Goal: Task Accomplishment & Management: Use online tool/utility

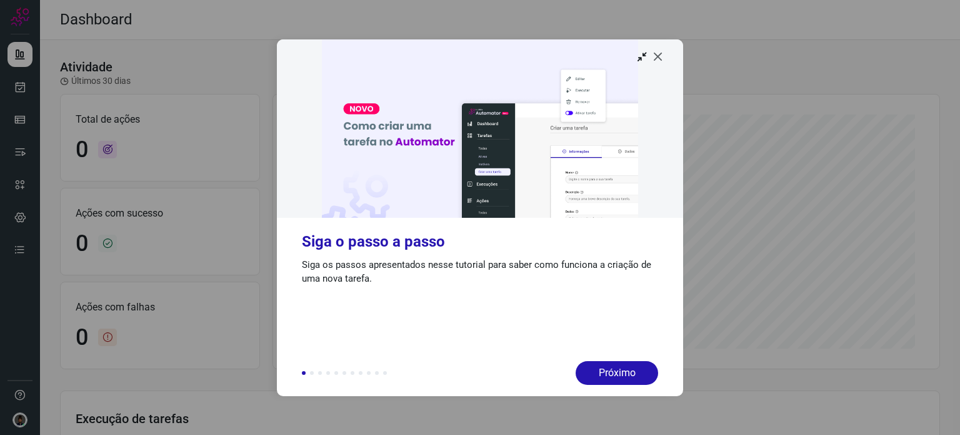
click at [661, 58] on icon at bounding box center [658, 56] width 13 height 13
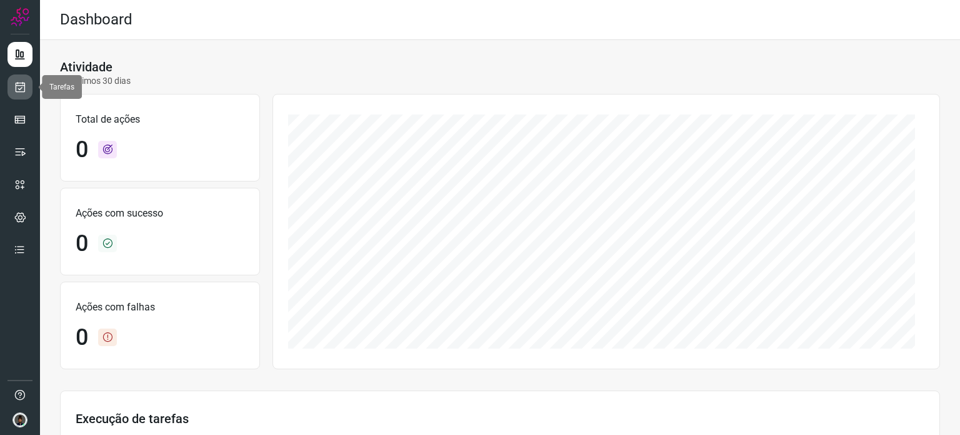
click at [14, 84] on icon at bounding box center [20, 87] width 13 height 13
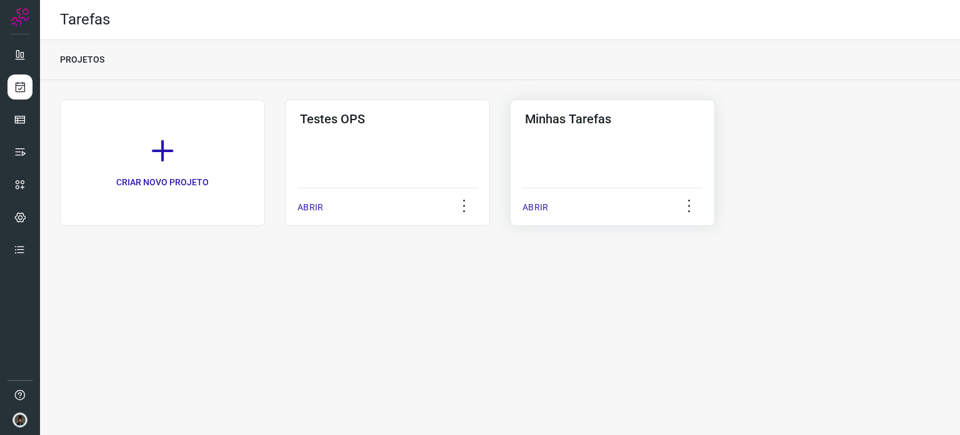
click at [593, 140] on div "Minhas Tarefas ABRIR" at bounding box center [612, 162] width 205 height 126
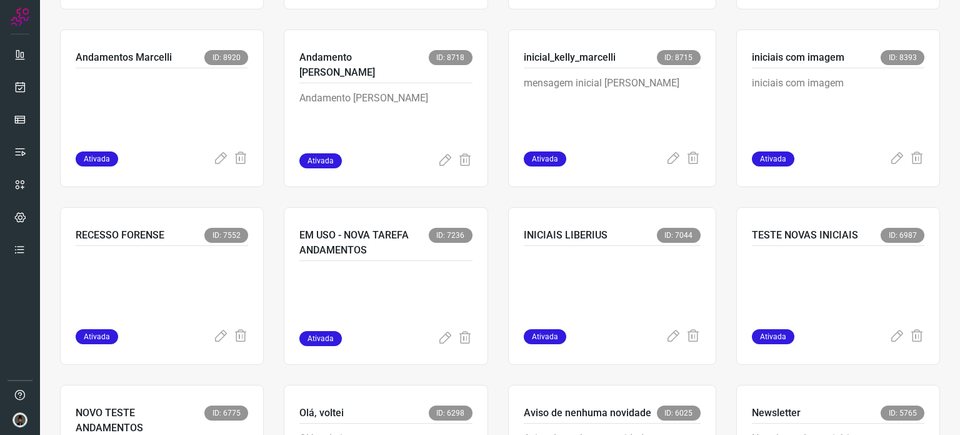
scroll to position [625, 0]
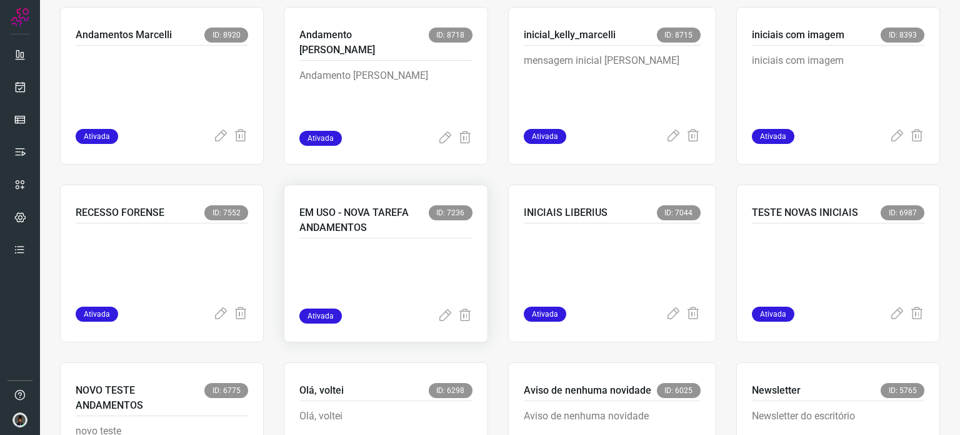
click at [347, 272] on p at bounding box center [385, 277] width 173 height 63
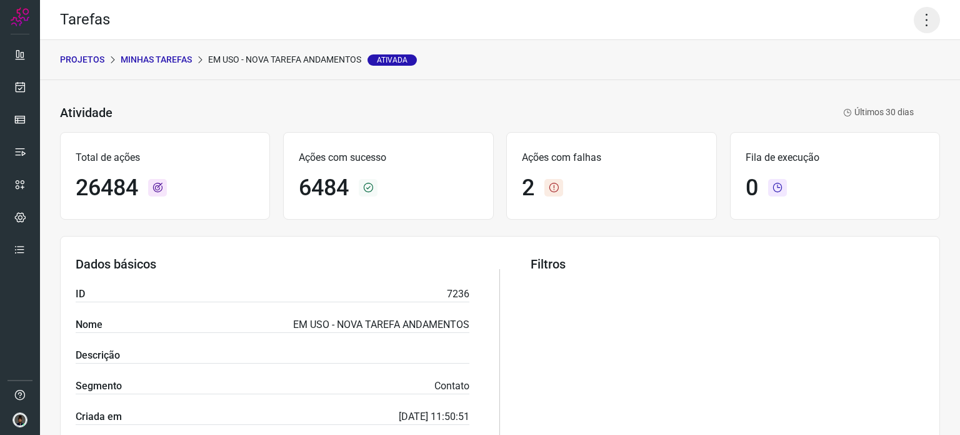
click at [921, 23] on icon at bounding box center [927, 20] width 26 height 26
click at [868, 79] on li "Executar" at bounding box center [873, 82] width 114 height 20
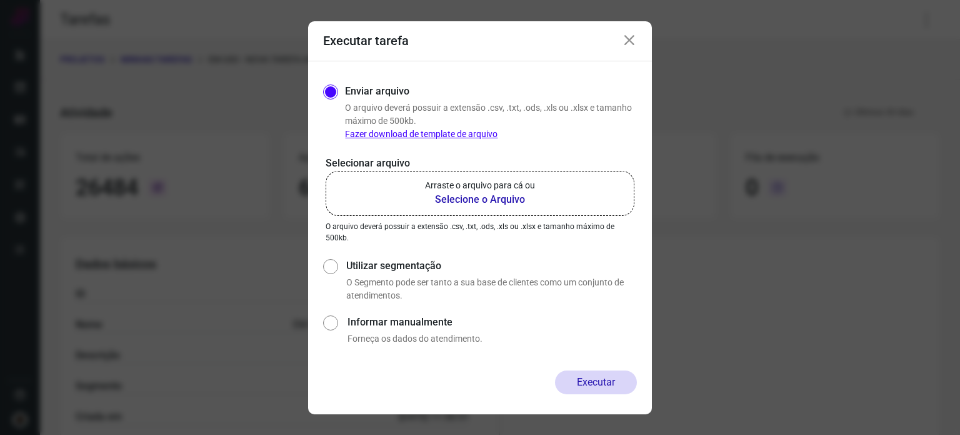
click at [478, 198] on b "Selecione o Arquivo" at bounding box center [480, 199] width 110 height 15
click at [0, 0] on input "Arraste o arquivo para cá ou Selecione o Arquivo" at bounding box center [0, 0] width 0 height 0
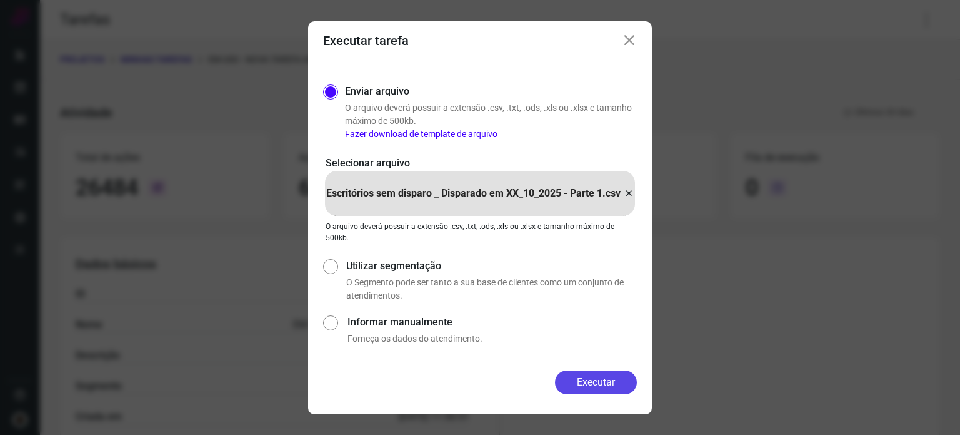
click at [603, 383] on button "Executar" at bounding box center [596, 382] width 82 height 24
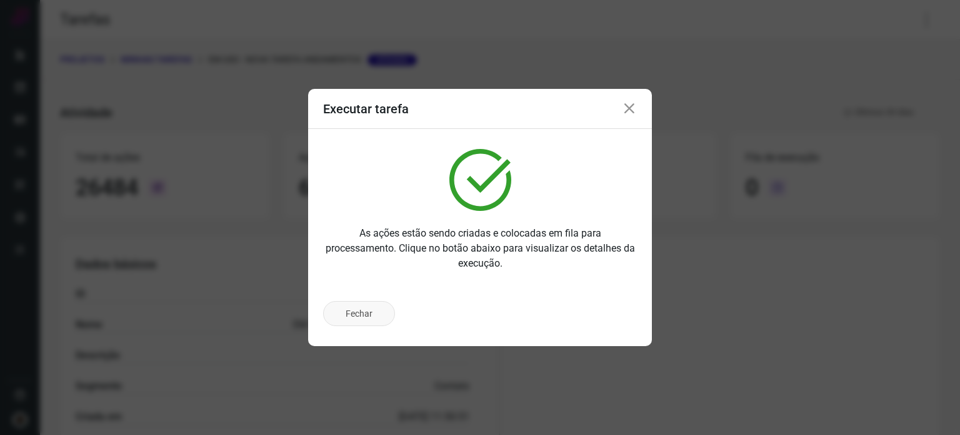
click at [357, 311] on button "Fechar" at bounding box center [359, 313] width 72 height 25
